Goal: Information Seeking & Learning: Learn about a topic

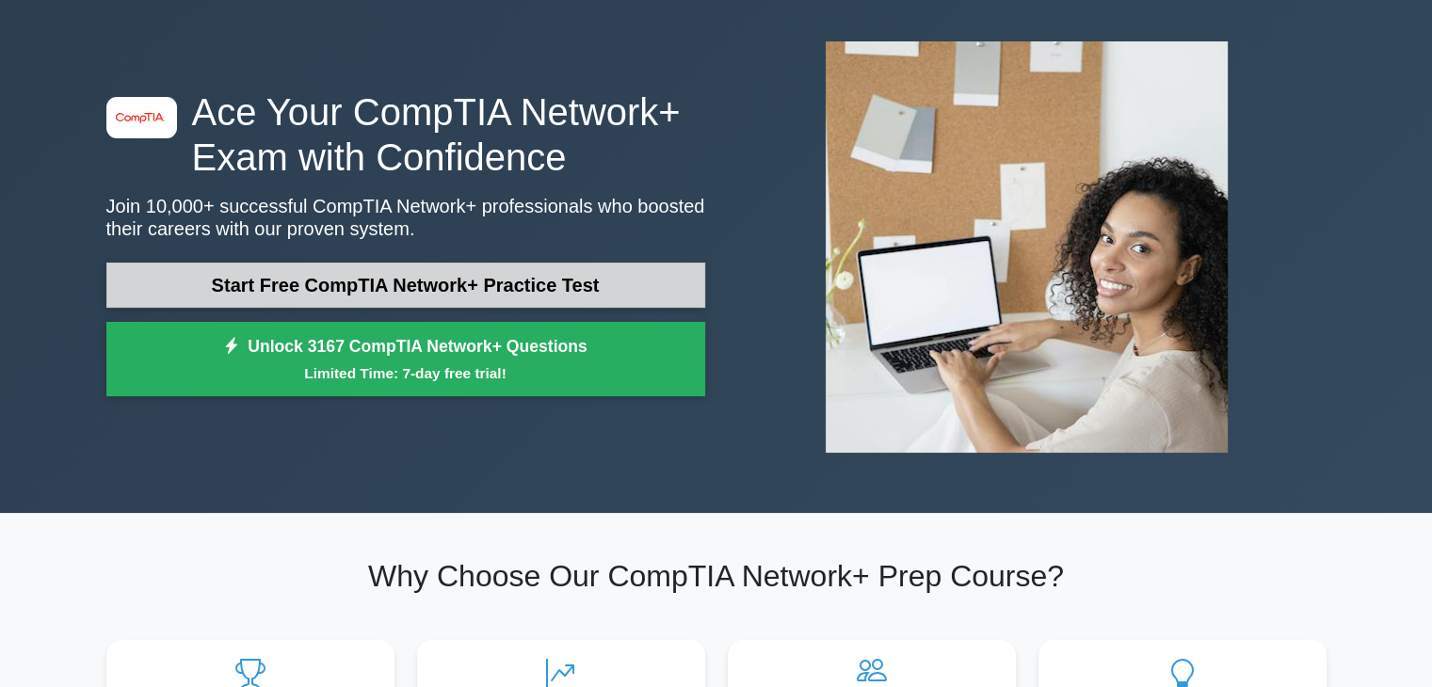
click at [512, 288] on link "Start Free CompTIA Network+ Practice Test" at bounding box center [405, 285] width 599 height 45
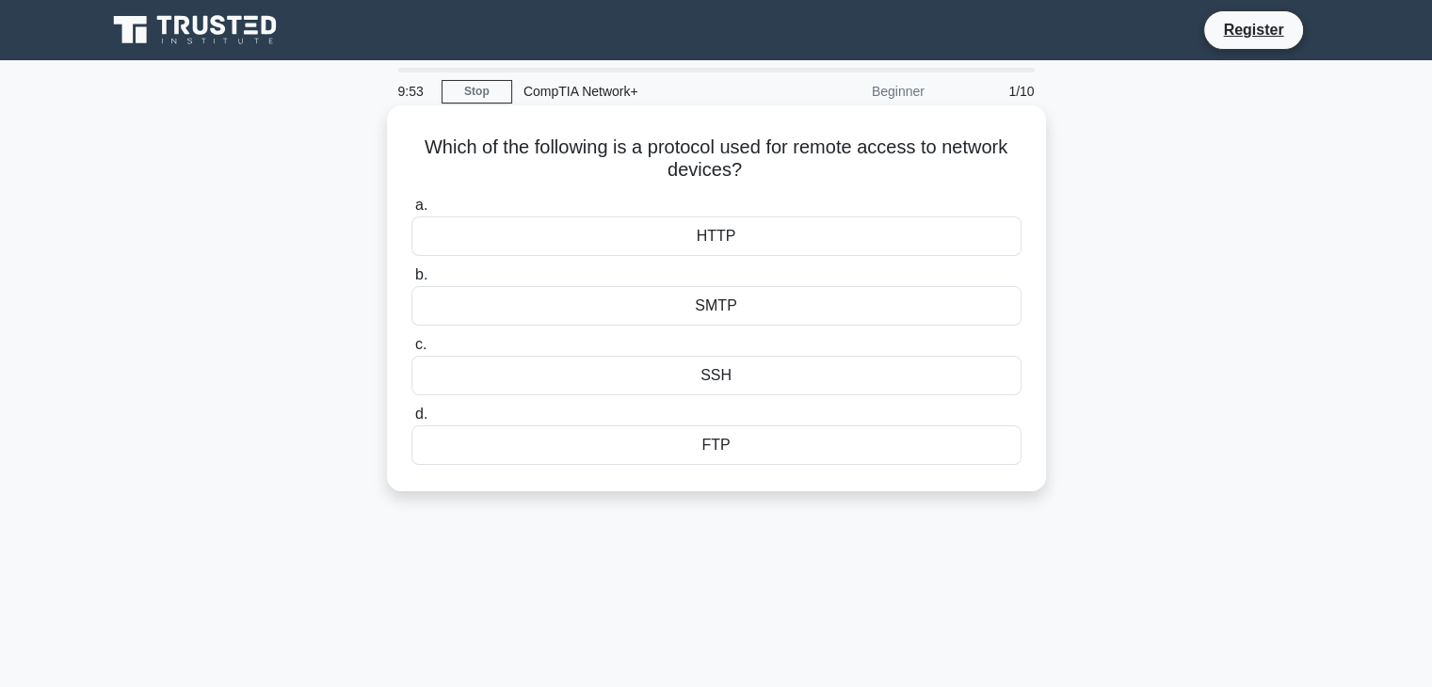
click at [640, 386] on div "SSH" at bounding box center [716, 376] width 610 height 40
click at [411, 351] on input "c. SSH" at bounding box center [411, 345] width 0 height 12
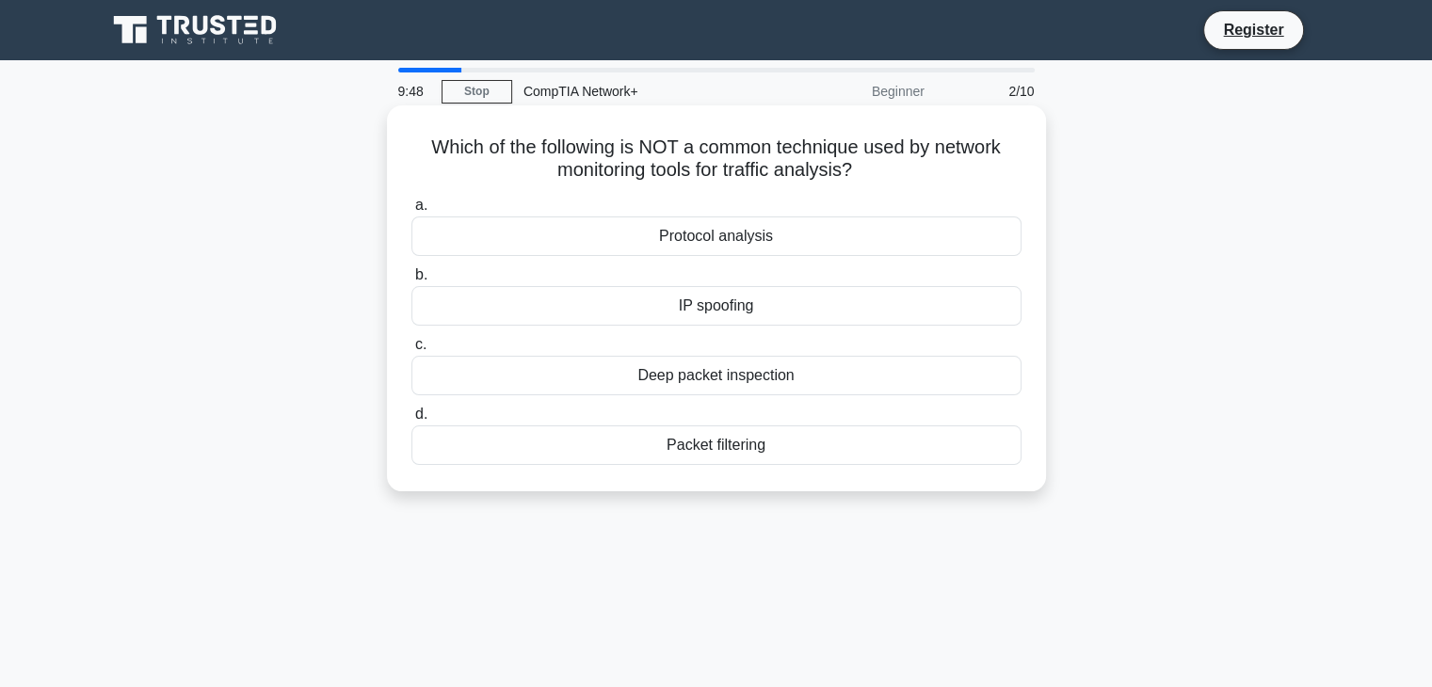
click at [873, 168] on icon ".spinner_0XTQ{transform-origin:center;animation:spinner_y6GP .75s linear infini…" at bounding box center [863, 171] width 23 height 23
click at [804, 377] on div "Deep packet inspection" at bounding box center [716, 376] width 610 height 40
click at [411, 351] on input "c. Deep packet inspection" at bounding box center [411, 345] width 0 height 12
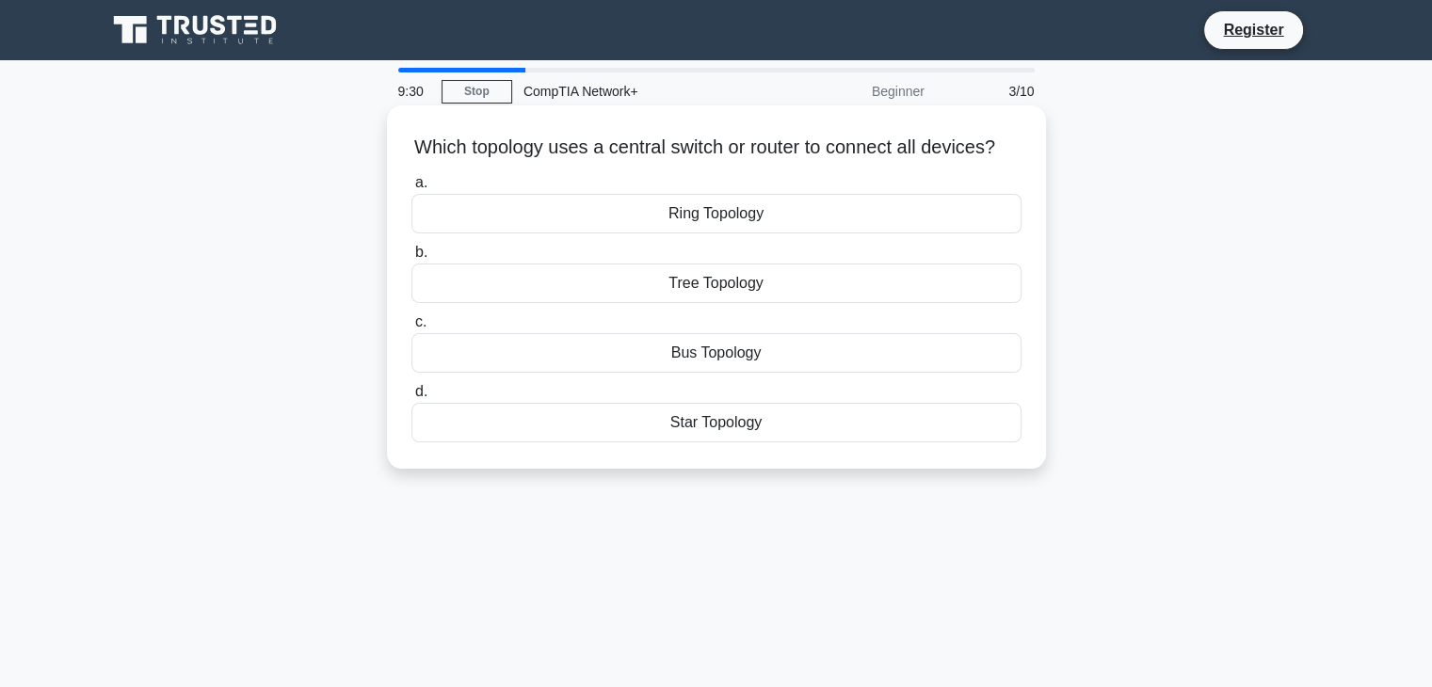
click at [775, 442] on div "Star Topology" at bounding box center [716, 423] width 610 height 40
click at [411, 398] on input "d. Star Topology" at bounding box center [411, 392] width 0 height 12
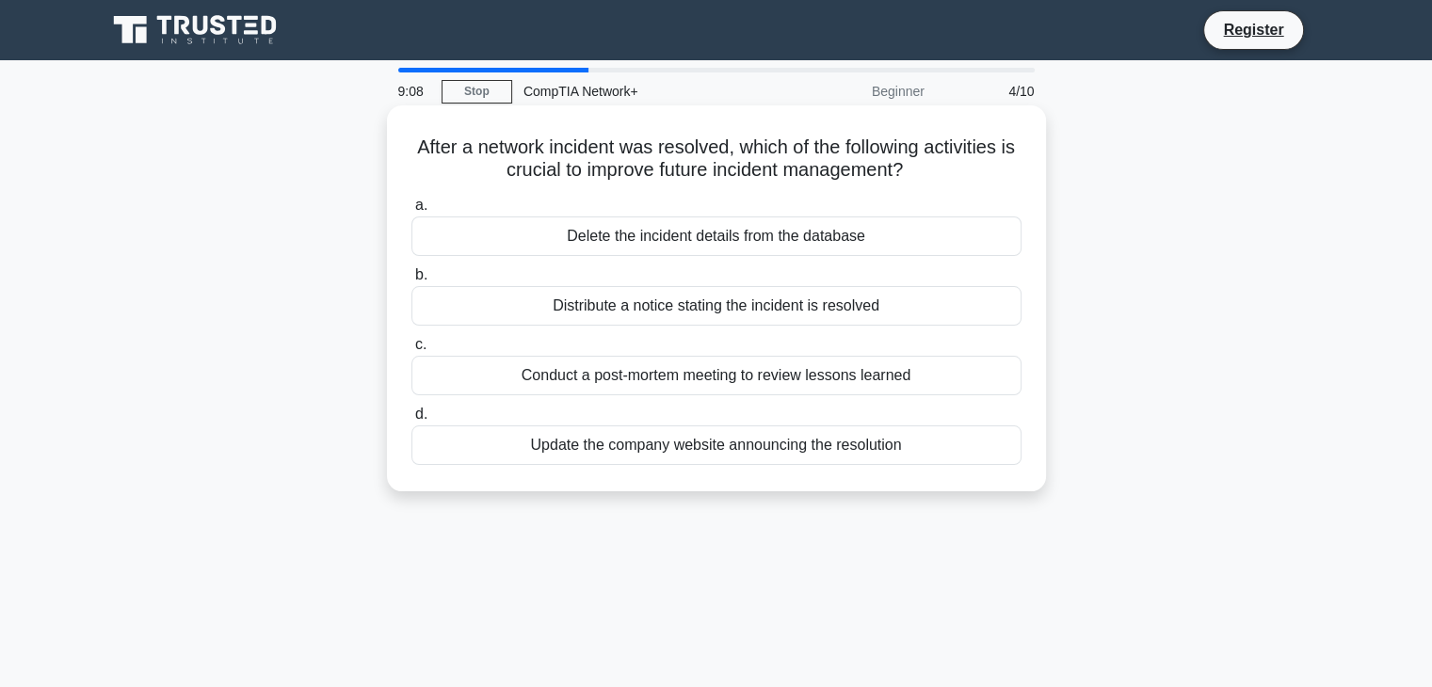
click at [870, 313] on div "Distribute a notice stating the incident is resolved" at bounding box center [716, 306] width 610 height 40
click at [411, 281] on input "b. Distribute a notice stating the incident is resolved" at bounding box center [411, 275] width 0 height 12
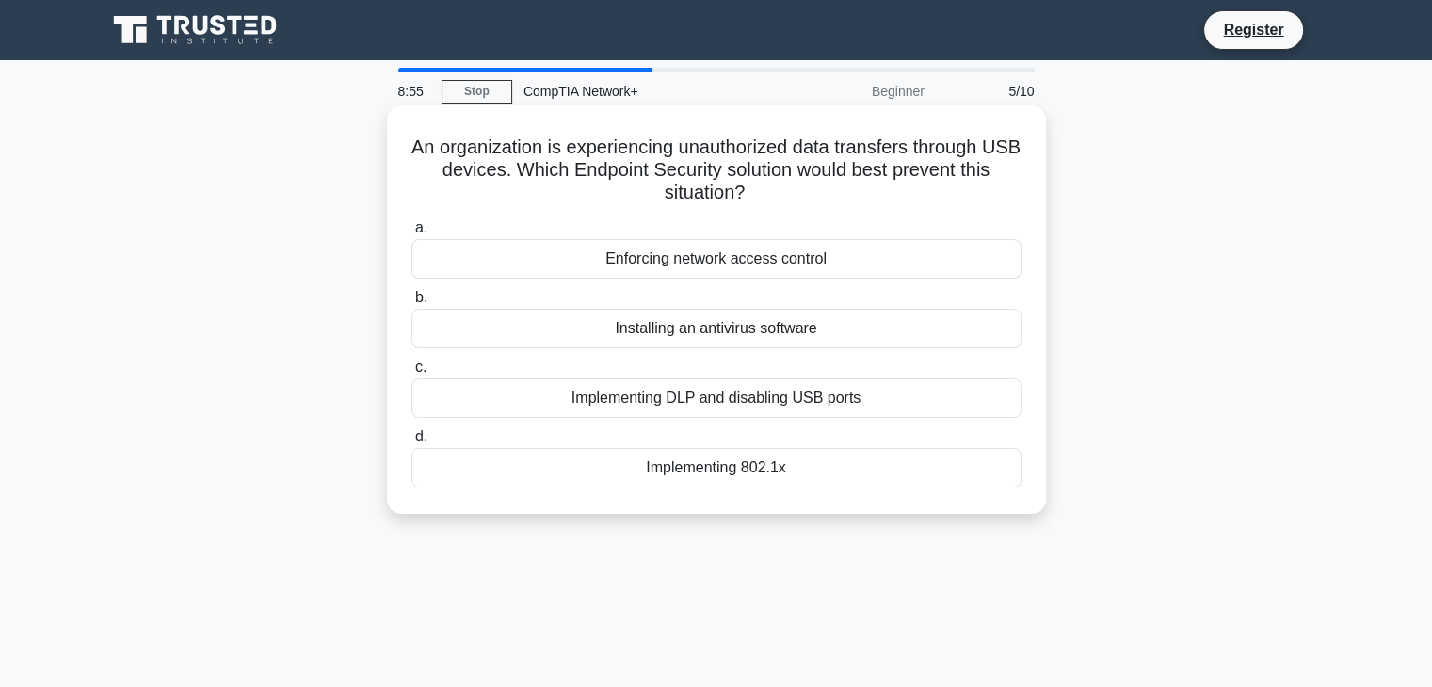
click at [852, 406] on div "Implementing DLP and disabling USB ports" at bounding box center [716, 398] width 610 height 40
click at [411, 374] on input "c. Implementing DLP and disabling USB ports" at bounding box center [411, 367] width 0 height 12
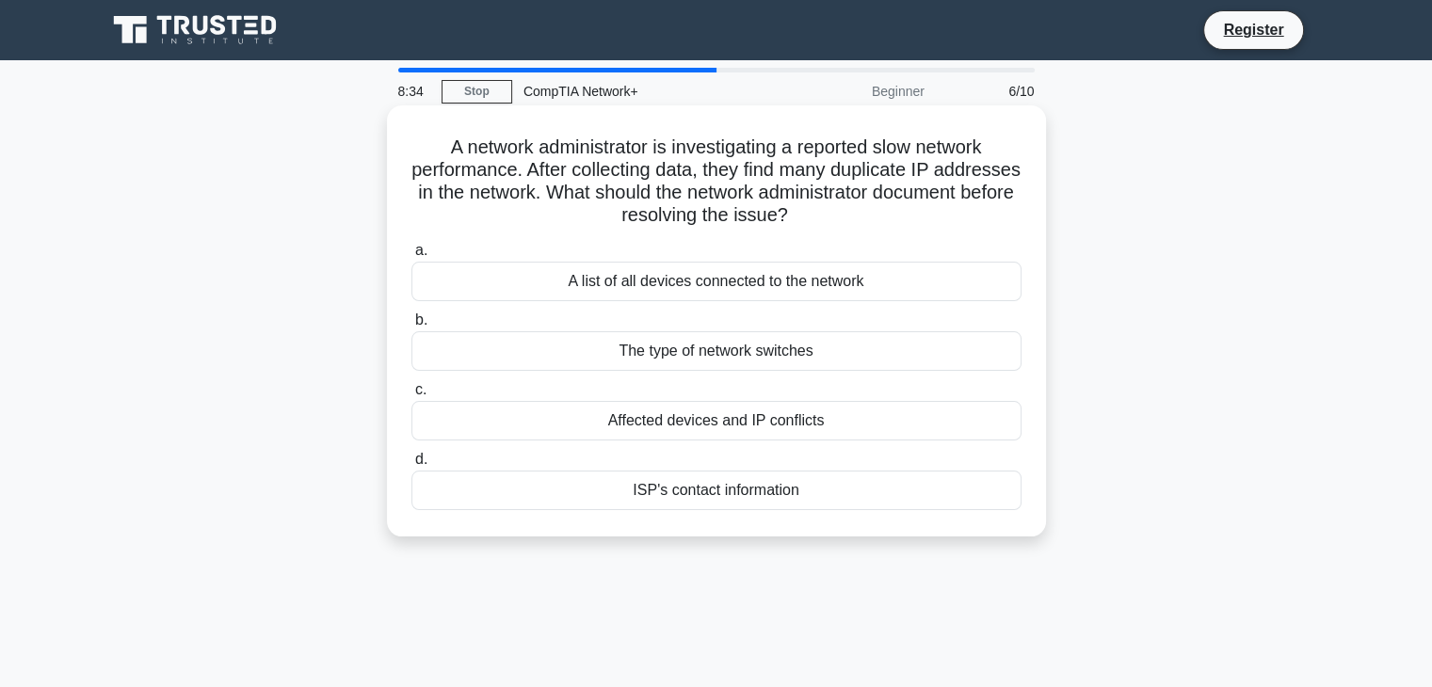
click at [833, 280] on div "A list of all devices connected to the network" at bounding box center [716, 282] width 610 height 40
click at [411, 257] on input "a. A list of all devices connected to the network" at bounding box center [411, 251] width 0 height 12
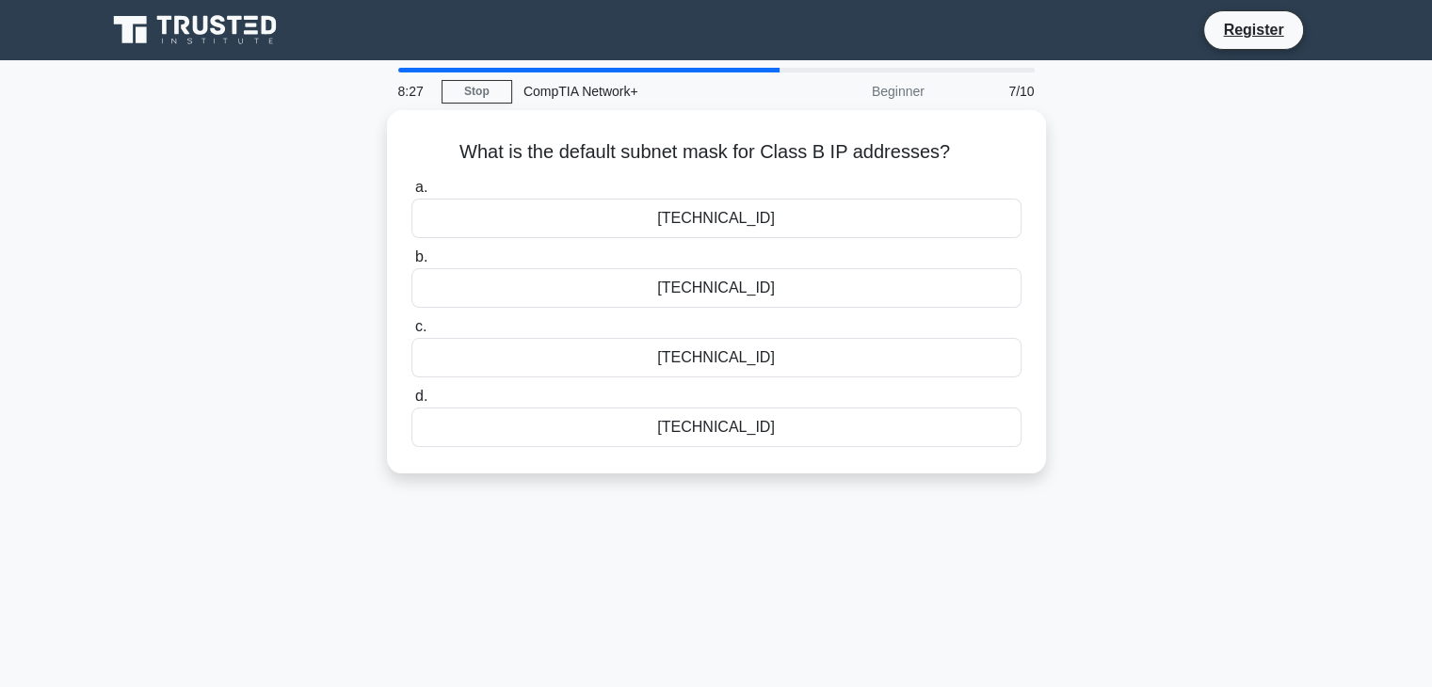
click at [833, 280] on div "255.255.254.0" at bounding box center [716, 288] width 610 height 40
click at [411, 264] on input "b. 255.255.254.0" at bounding box center [411, 257] width 0 height 12
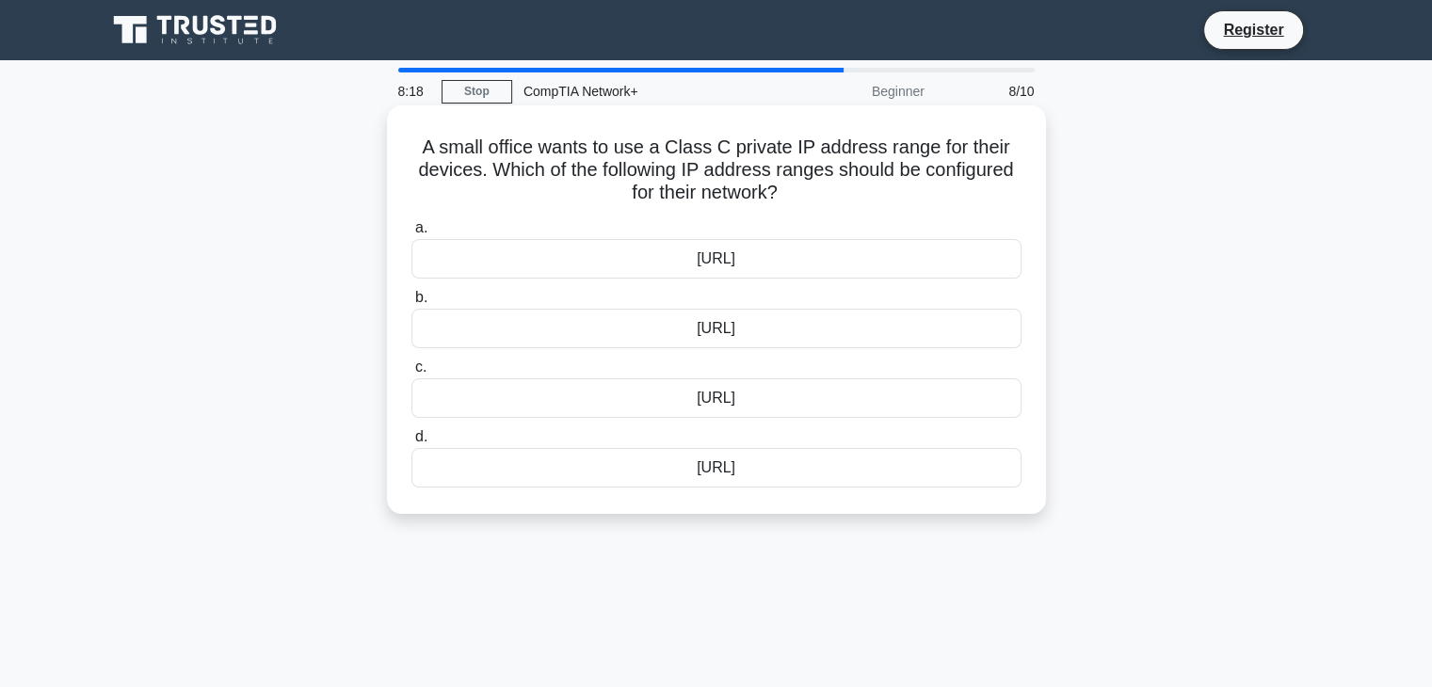
click at [823, 343] on div "192.168.0.0/16" at bounding box center [716, 329] width 610 height 40
click at [411, 304] on input "b. 192.168.0.0/16" at bounding box center [411, 298] width 0 height 12
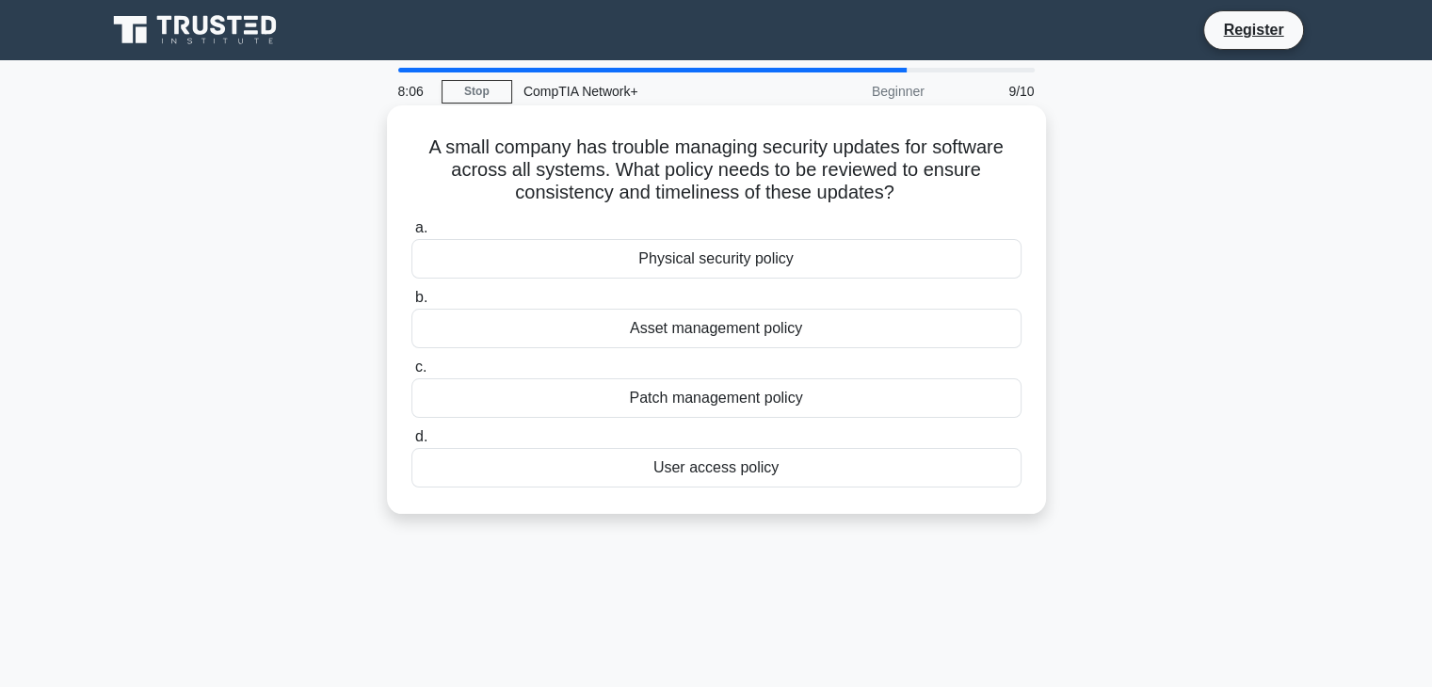
click at [823, 403] on div "Patch management policy" at bounding box center [716, 398] width 610 height 40
click at [411, 374] on input "c. Patch management policy" at bounding box center [411, 367] width 0 height 12
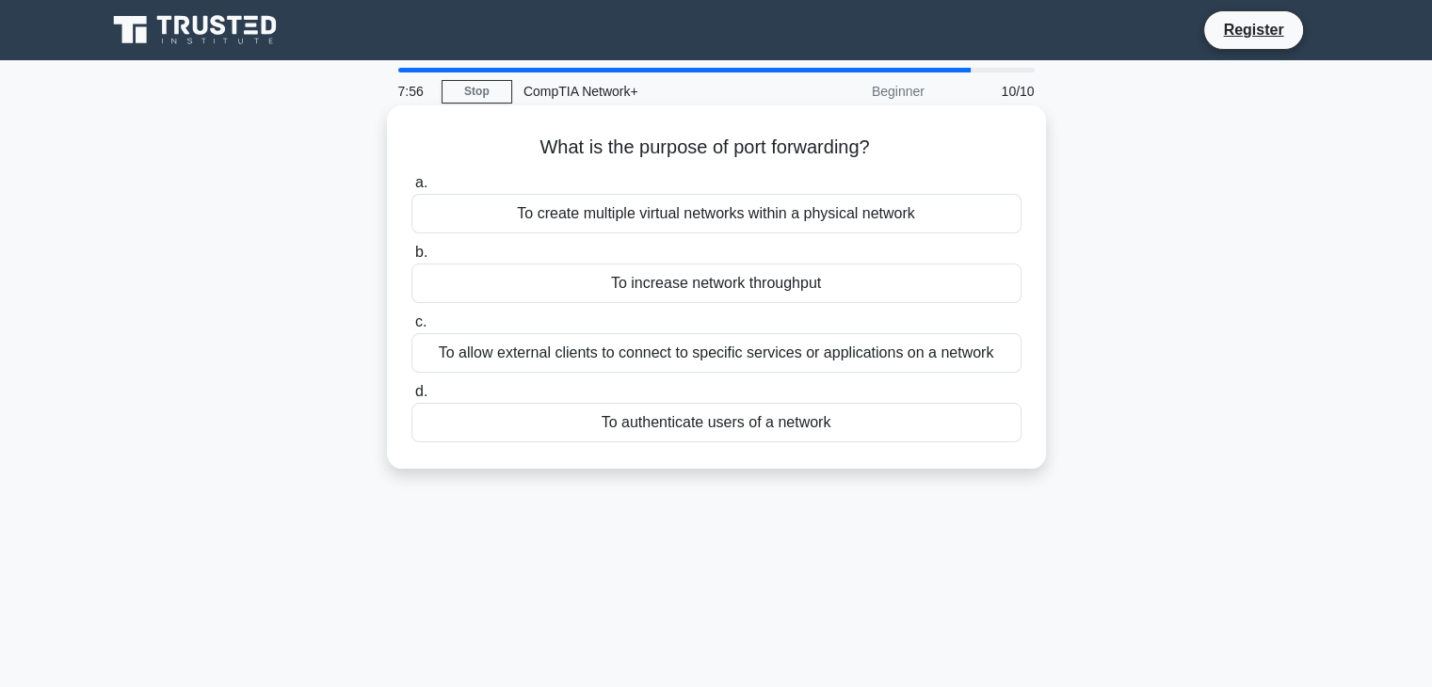
click at [849, 290] on div "To increase network throughput" at bounding box center [716, 284] width 610 height 40
click at [411, 259] on input "b. To increase network throughput" at bounding box center [411, 253] width 0 height 12
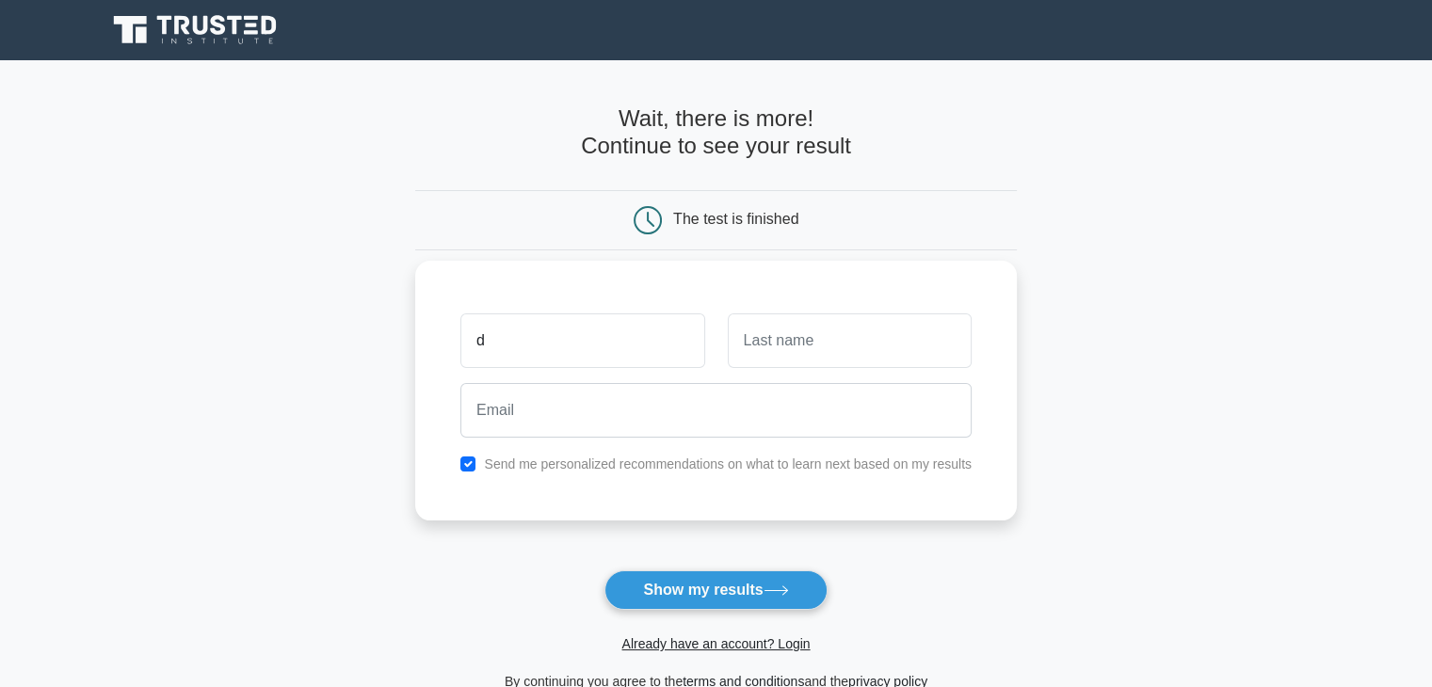
type input "d"
click at [834, 347] on input "text" at bounding box center [850, 340] width 244 height 55
type input "ffeg"
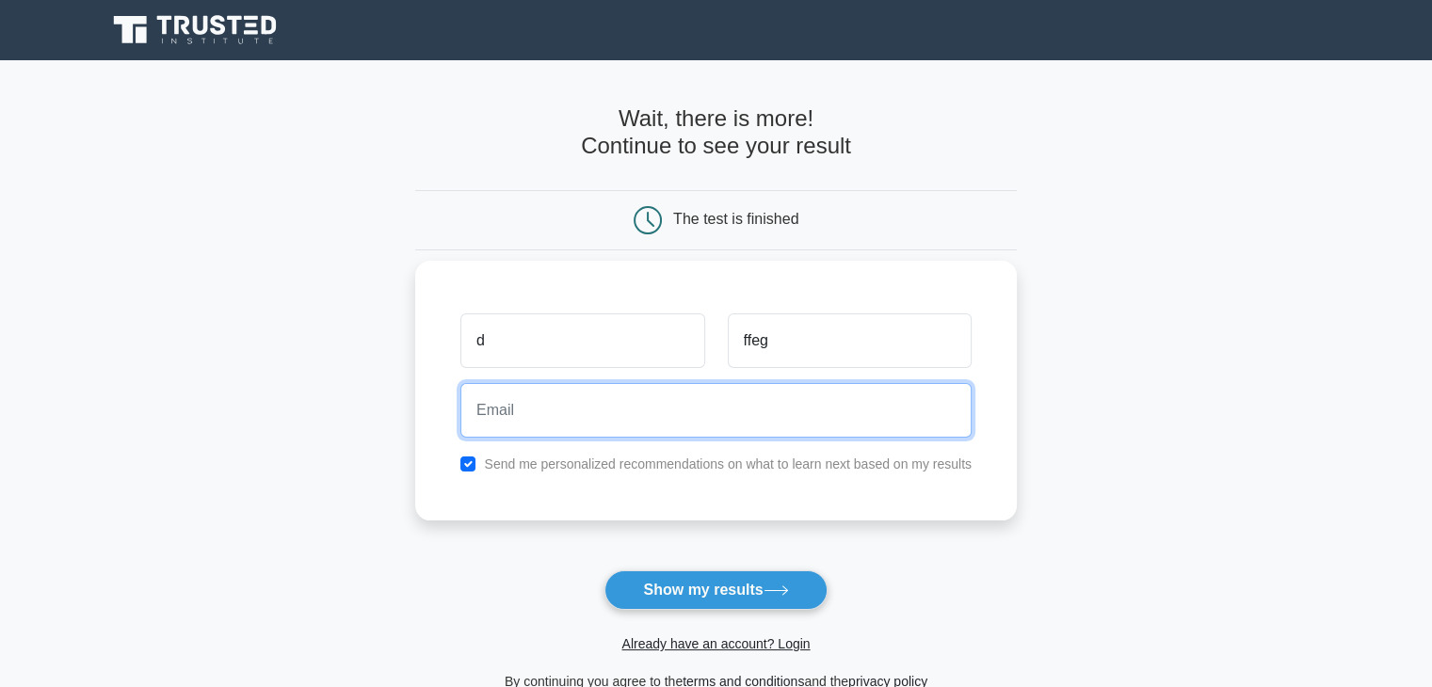
click at [784, 425] on input "email" at bounding box center [715, 410] width 511 height 55
type input "fergeb1@gmail.com"
click at [604, 570] on button "Show my results" at bounding box center [715, 590] width 222 height 40
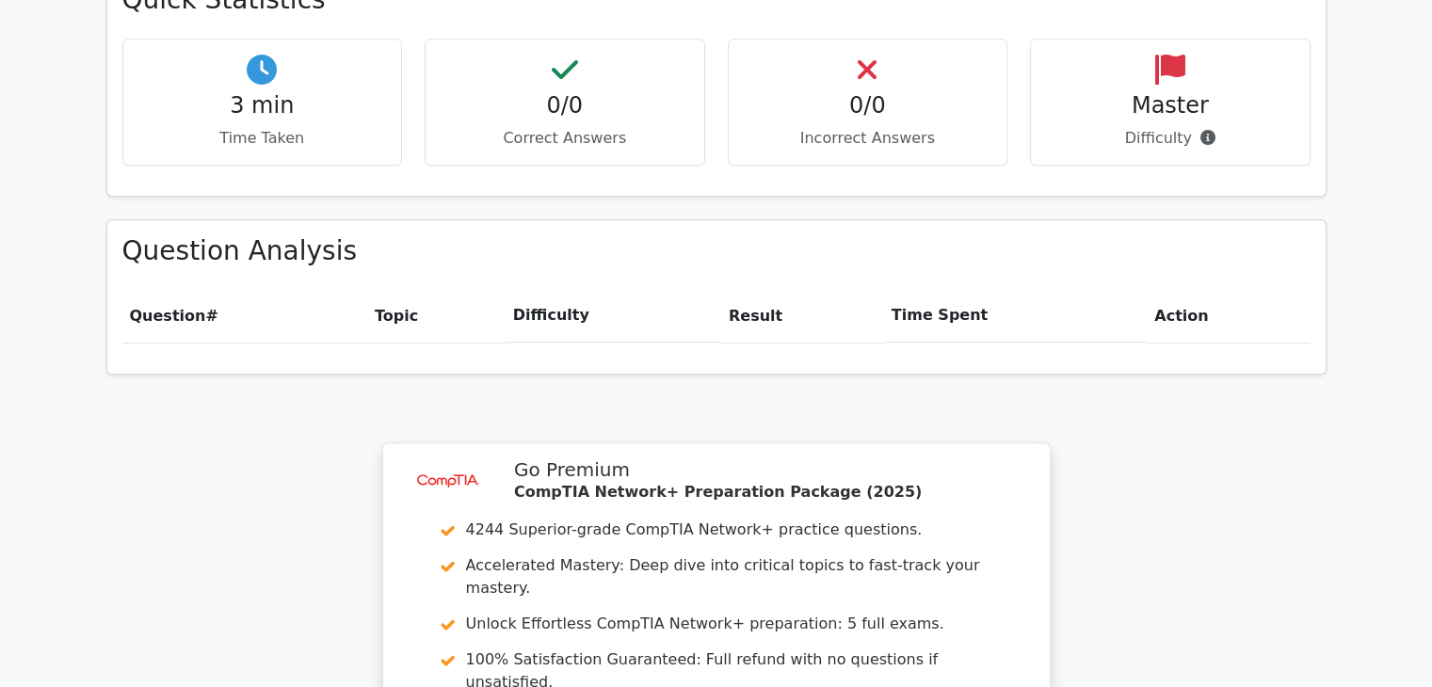
scroll to position [1103, 0]
